Goal: Task Accomplishment & Management: Use online tool/utility

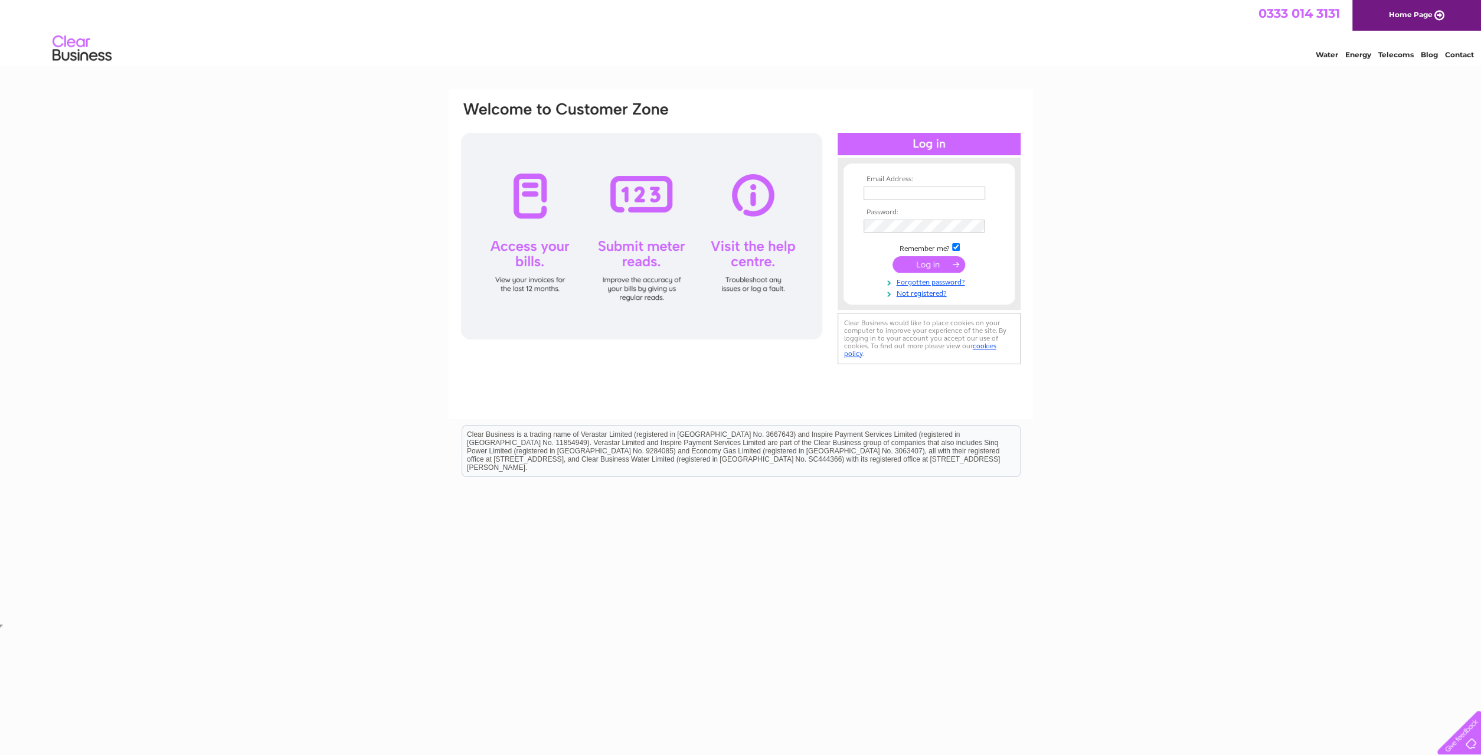
click at [935, 195] on input "text" at bounding box center [925, 193] width 122 height 13
type input "[PERSON_NAME][EMAIL_ADDRESS][PERSON_NAME][DOMAIN_NAME]"
click at [899, 221] on td at bounding box center [929, 226] width 137 height 19
click at [926, 258] on td at bounding box center [929, 266] width 137 height 22
click at [923, 263] on input "submit" at bounding box center [929, 264] width 73 height 17
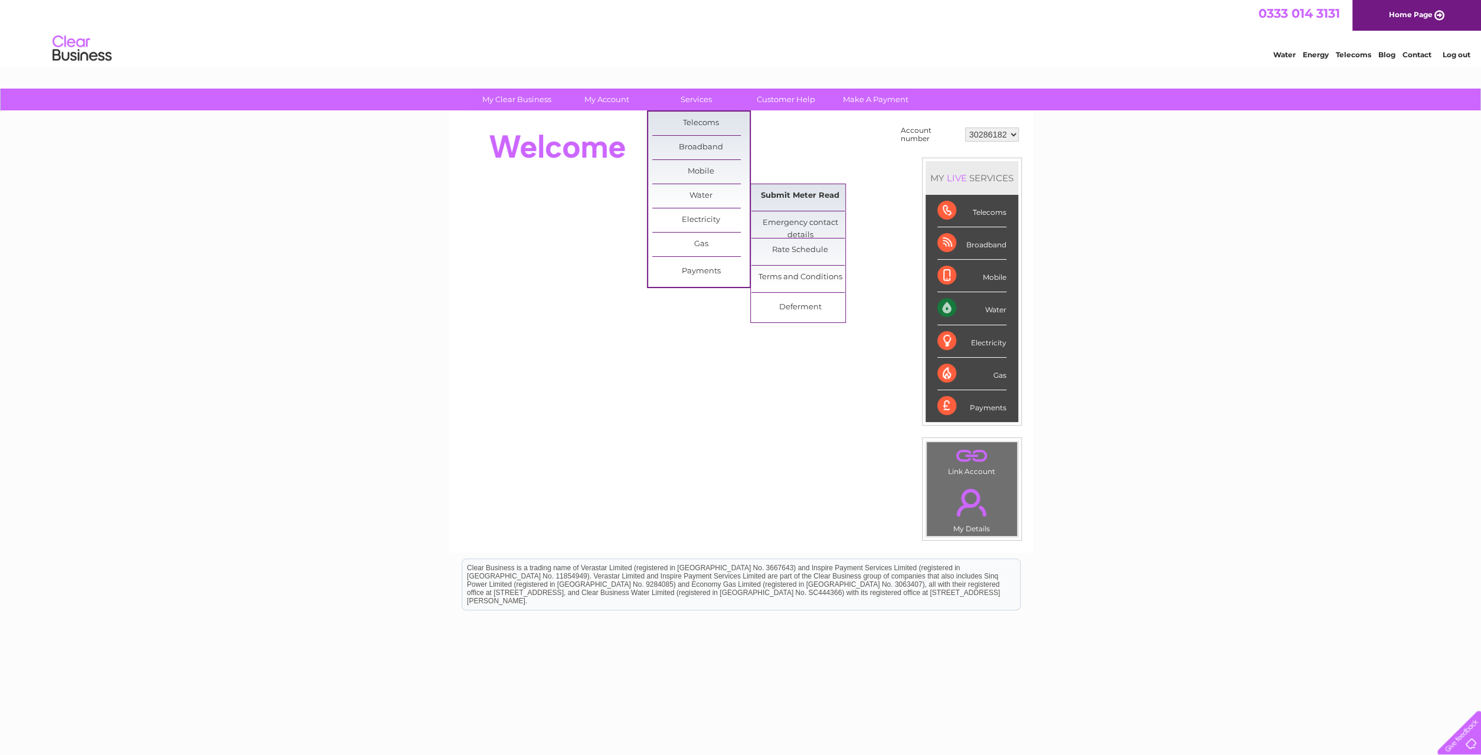
click at [795, 191] on link "Submit Meter Read" at bounding box center [800, 196] width 97 height 24
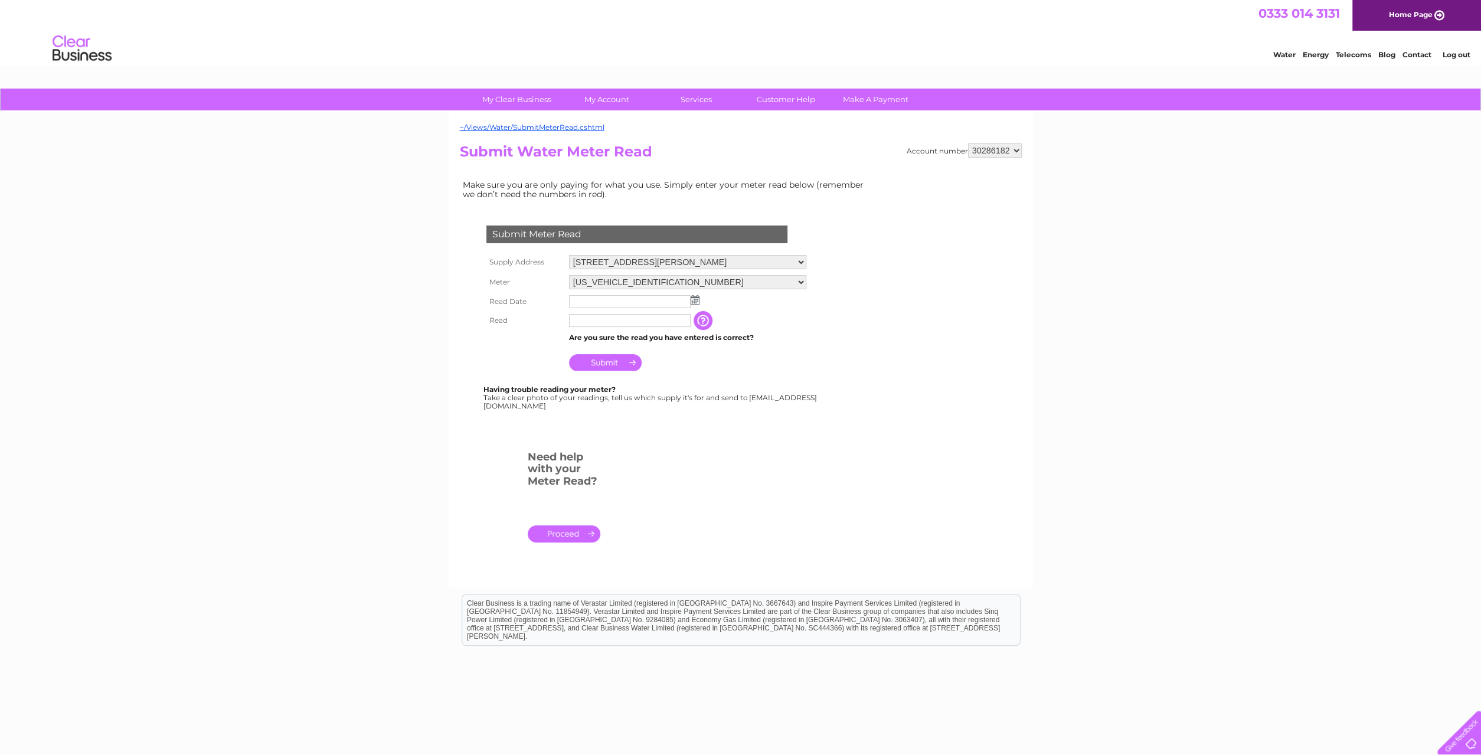
click at [694, 298] on img at bounding box center [695, 299] width 9 height 9
click at [606, 401] on link "29" at bounding box center [598, 403] width 18 height 12
type input "2025/09/29"
click at [617, 319] on input "text" at bounding box center [630, 321] width 123 height 14
type input "00216"
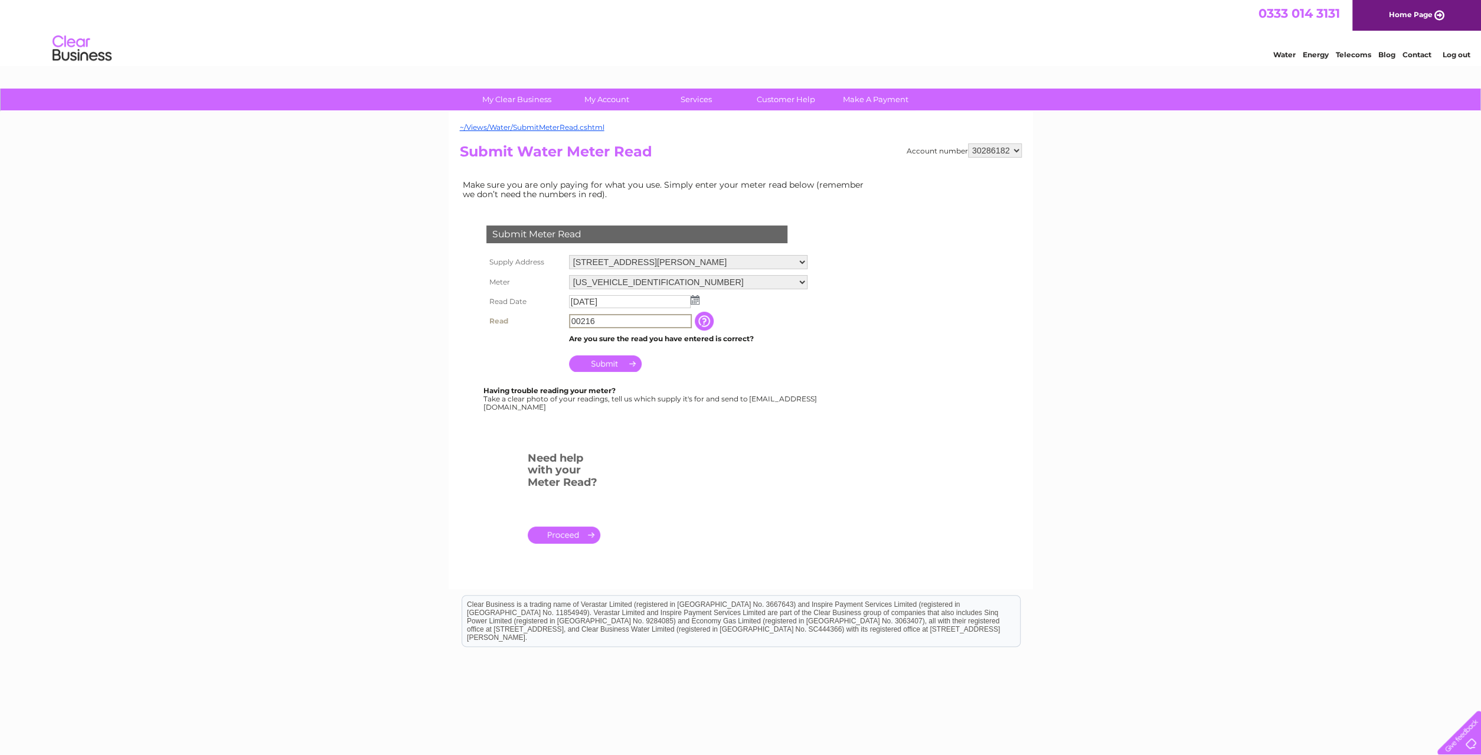
click at [603, 361] on input "Submit" at bounding box center [605, 363] width 73 height 17
